Goal: Task Accomplishment & Management: Manage account settings

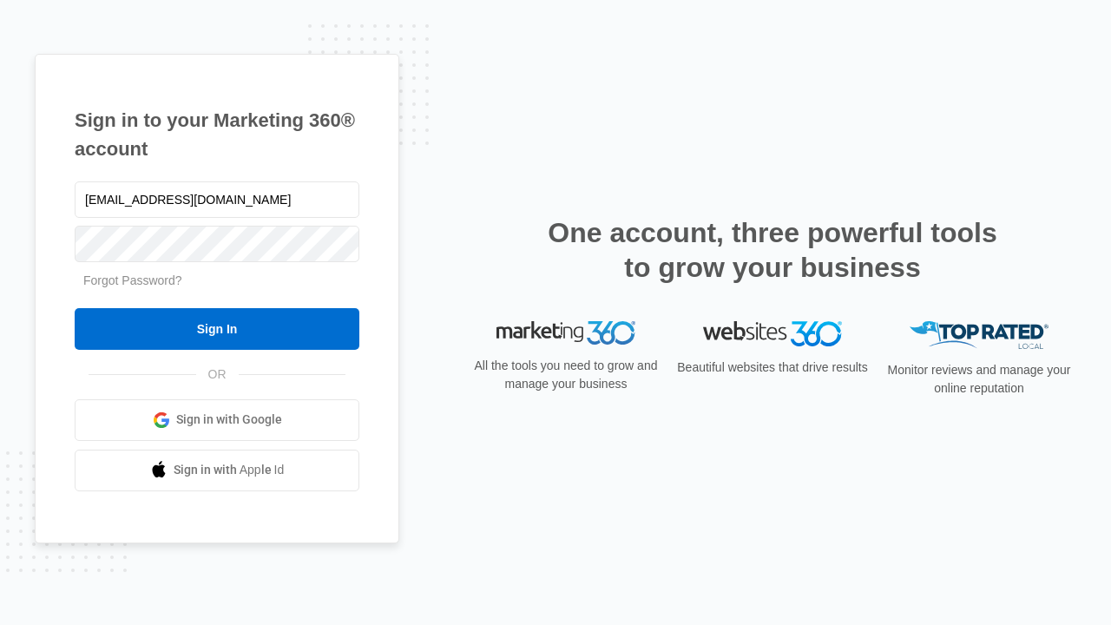
type input "[EMAIL_ADDRESS][DOMAIN_NAME]"
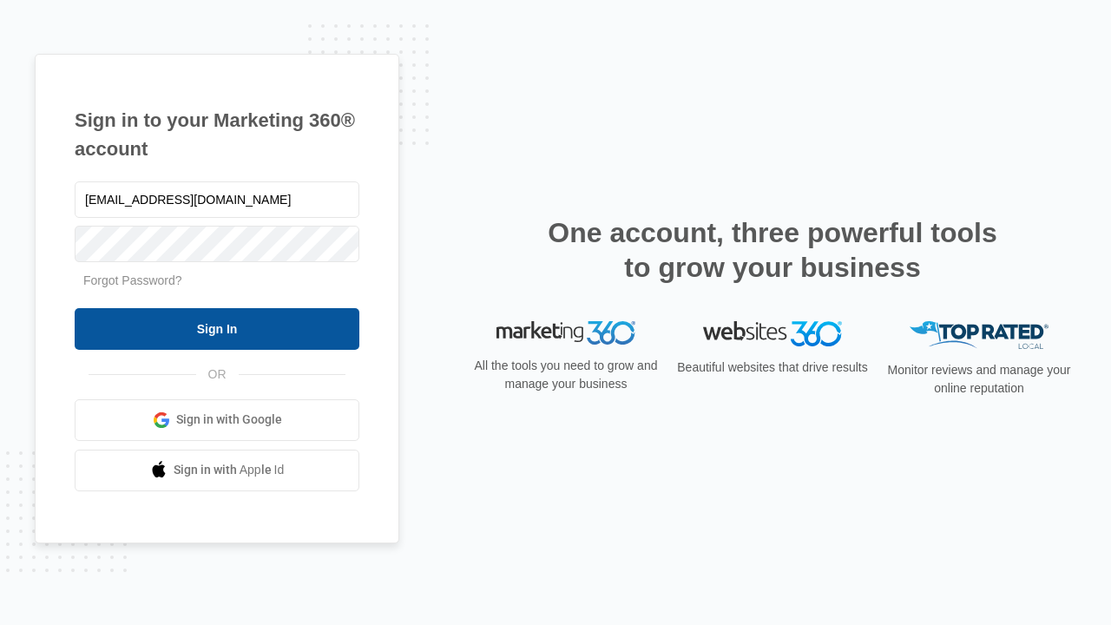
click at [217, 328] on input "Sign In" at bounding box center [217, 329] width 285 height 42
